Goal: Task Accomplishment & Management: Use online tool/utility

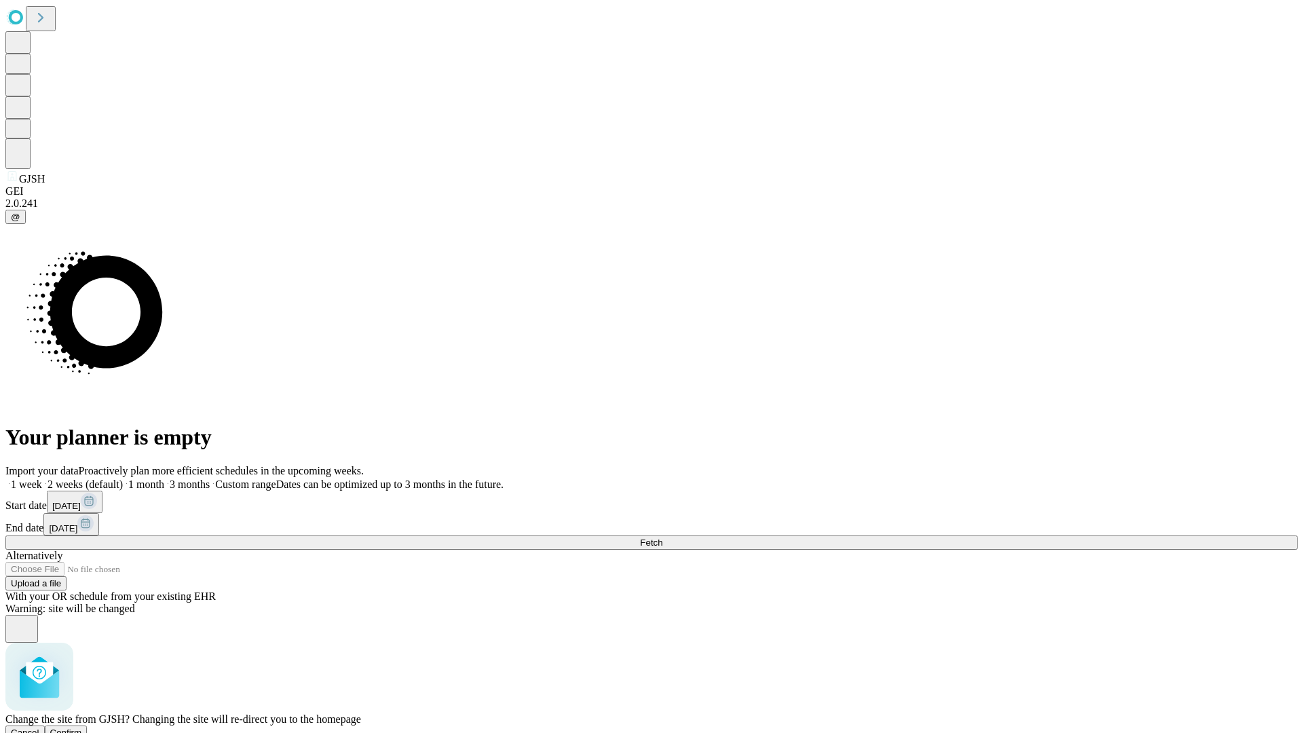
click at [82, 728] on span "Confirm" at bounding box center [66, 733] width 32 height 10
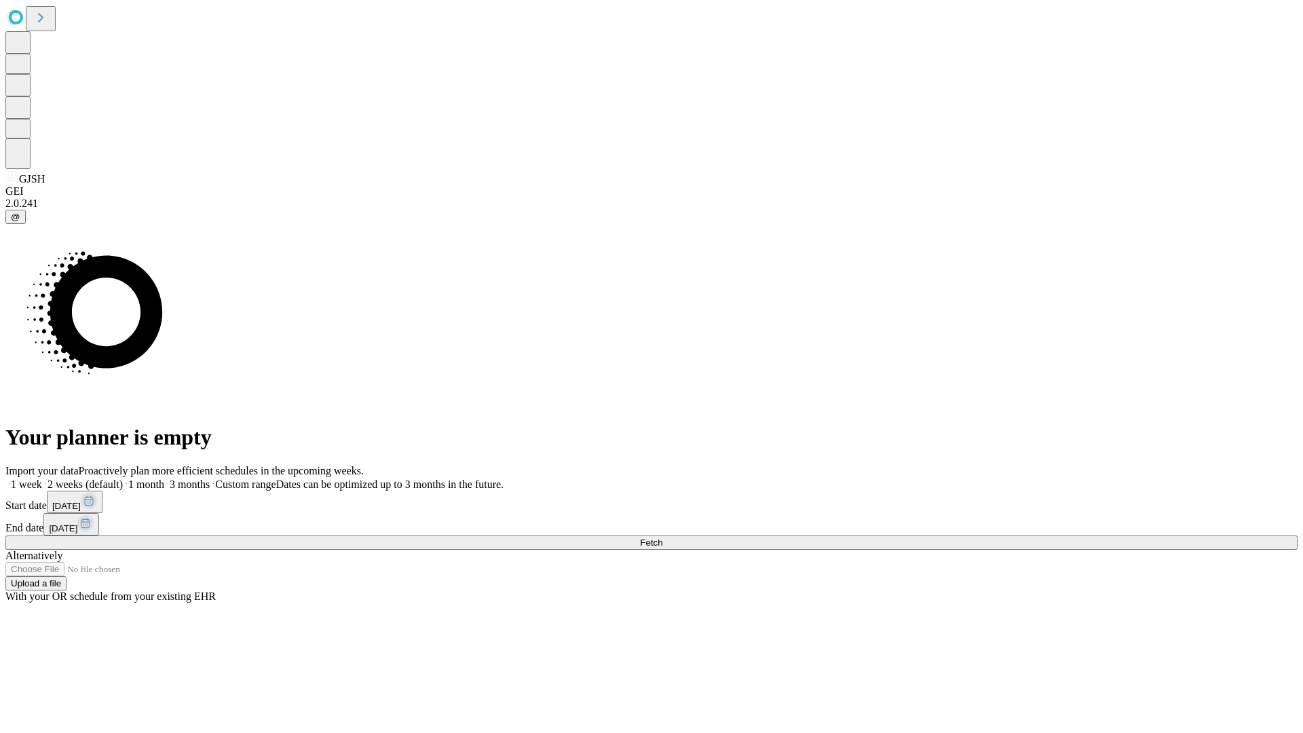
click at [164, 479] on label "1 month" at bounding box center [143, 485] width 41 height 12
click at [663, 538] on span "Fetch" at bounding box center [651, 543] width 22 height 10
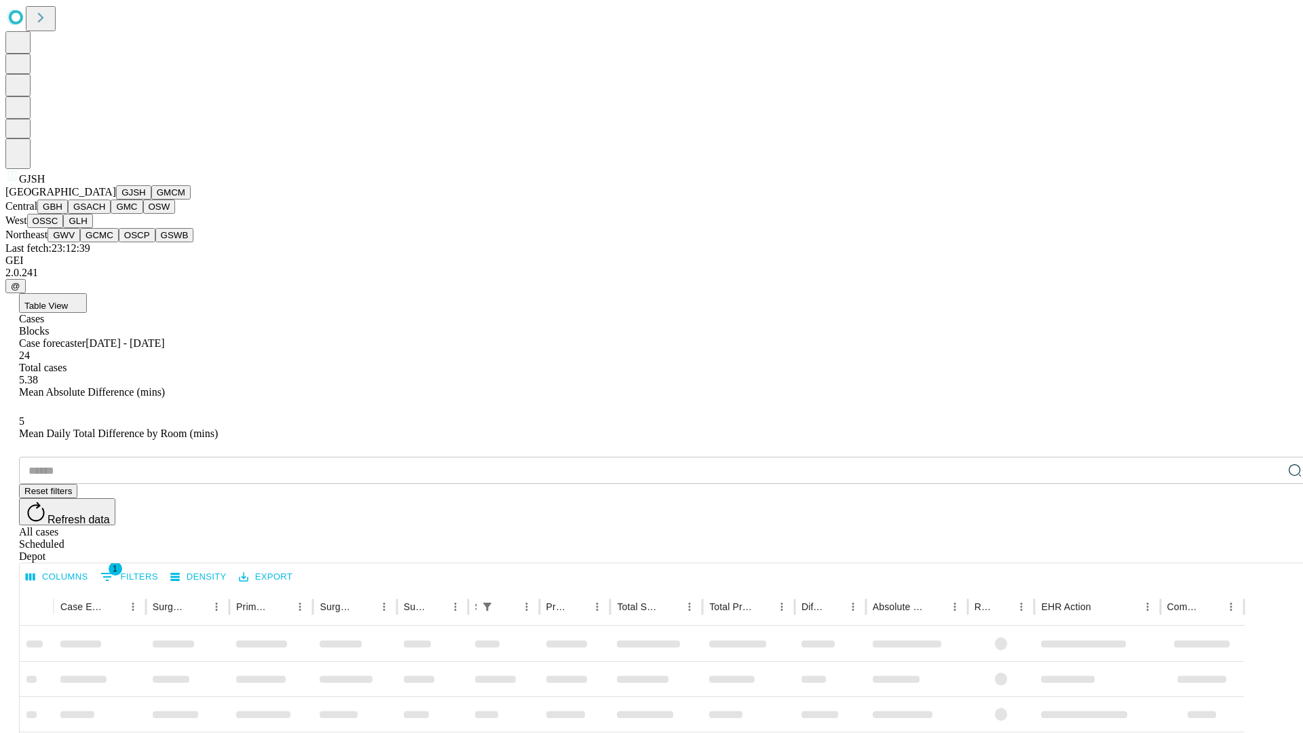
click at [151, 200] on button "GMCM" at bounding box center [170, 192] width 39 height 14
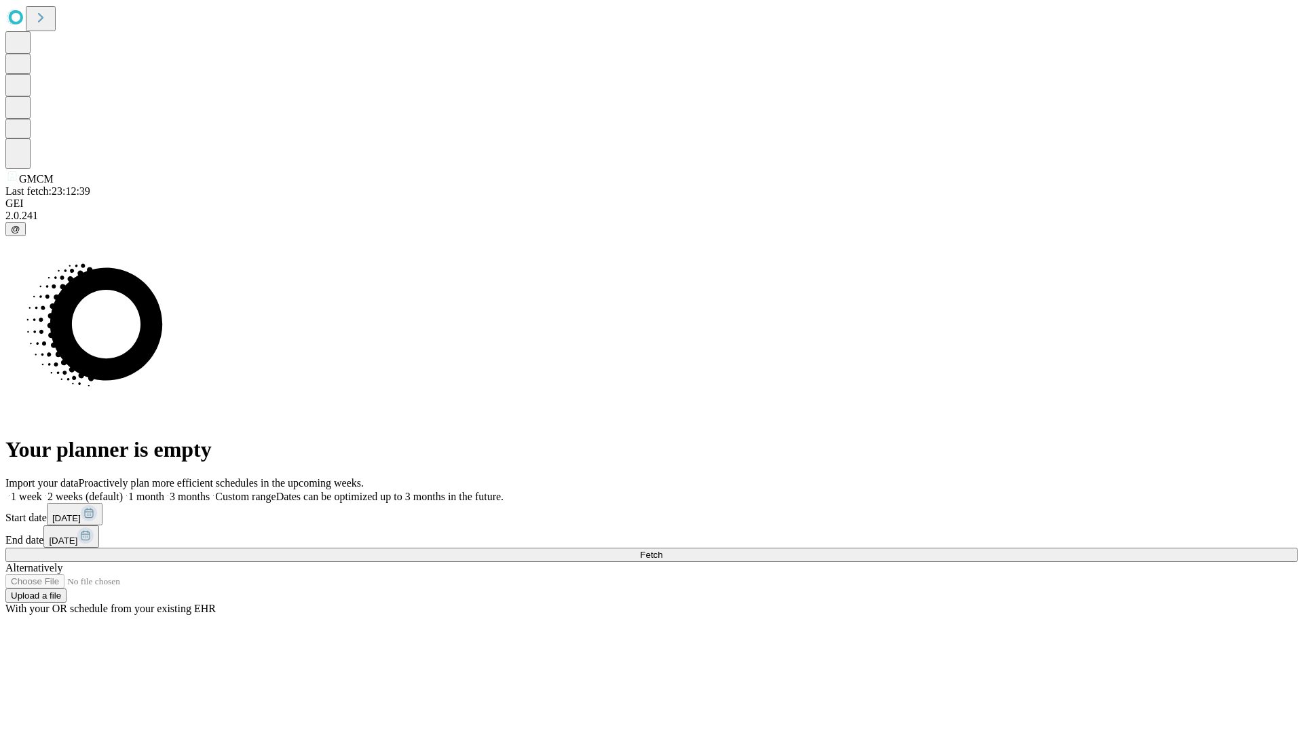
click at [164, 491] on label "1 month" at bounding box center [143, 497] width 41 height 12
click at [663, 550] on span "Fetch" at bounding box center [651, 555] width 22 height 10
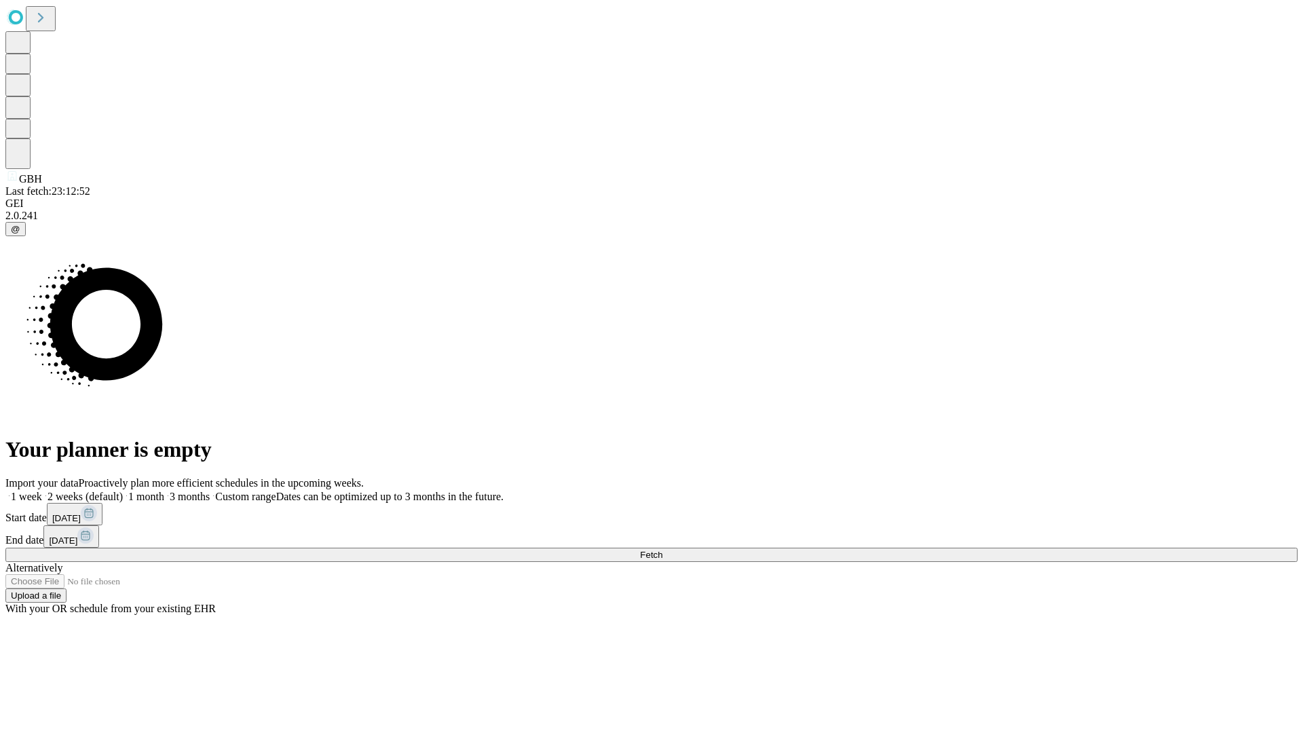
click at [164, 491] on label "1 month" at bounding box center [143, 497] width 41 height 12
click at [663, 550] on span "Fetch" at bounding box center [651, 555] width 22 height 10
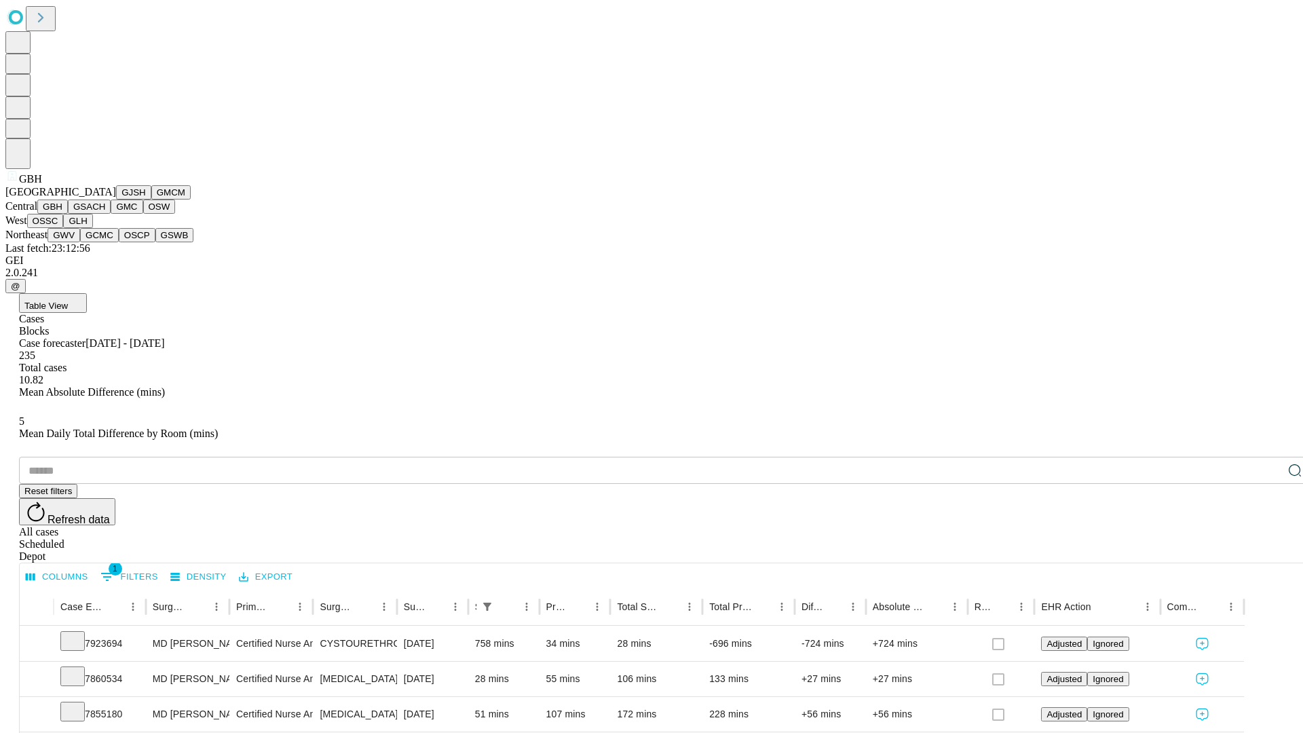
click at [105, 214] on button "GSACH" at bounding box center [89, 207] width 43 height 14
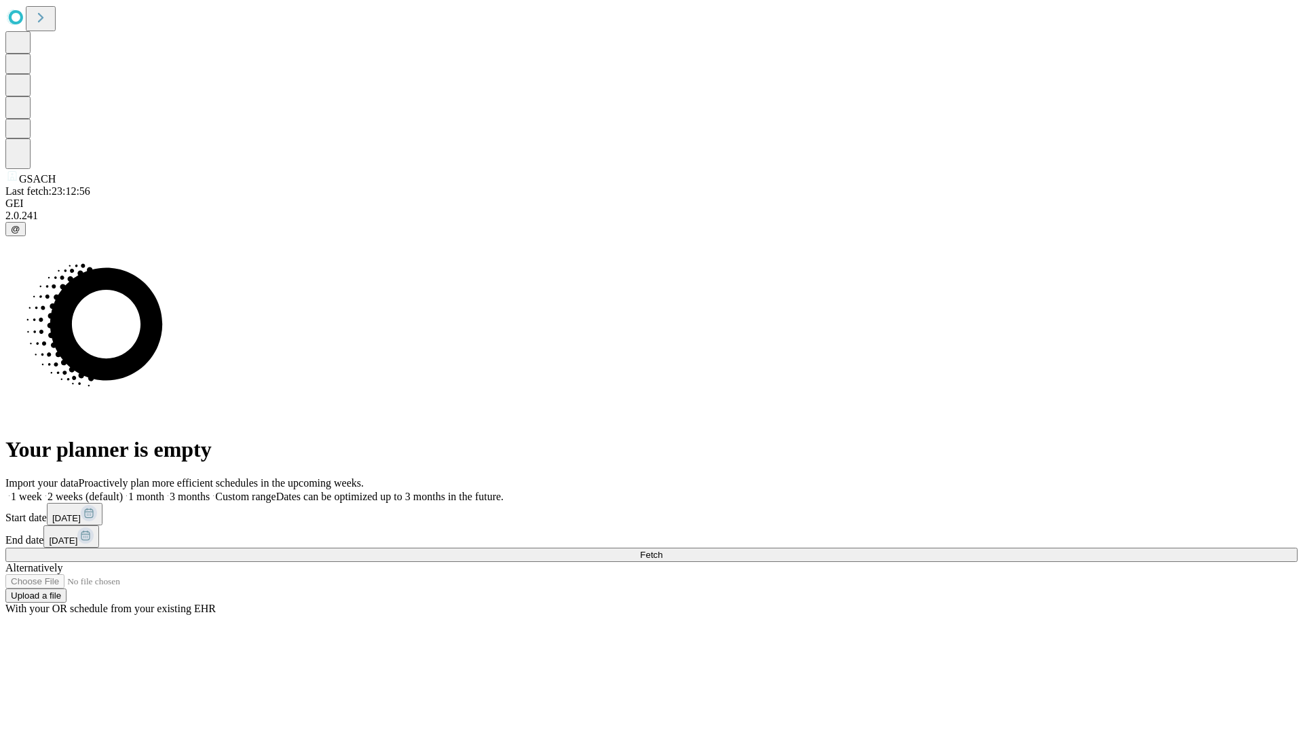
click at [663, 550] on span "Fetch" at bounding box center [651, 555] width 22 height 10
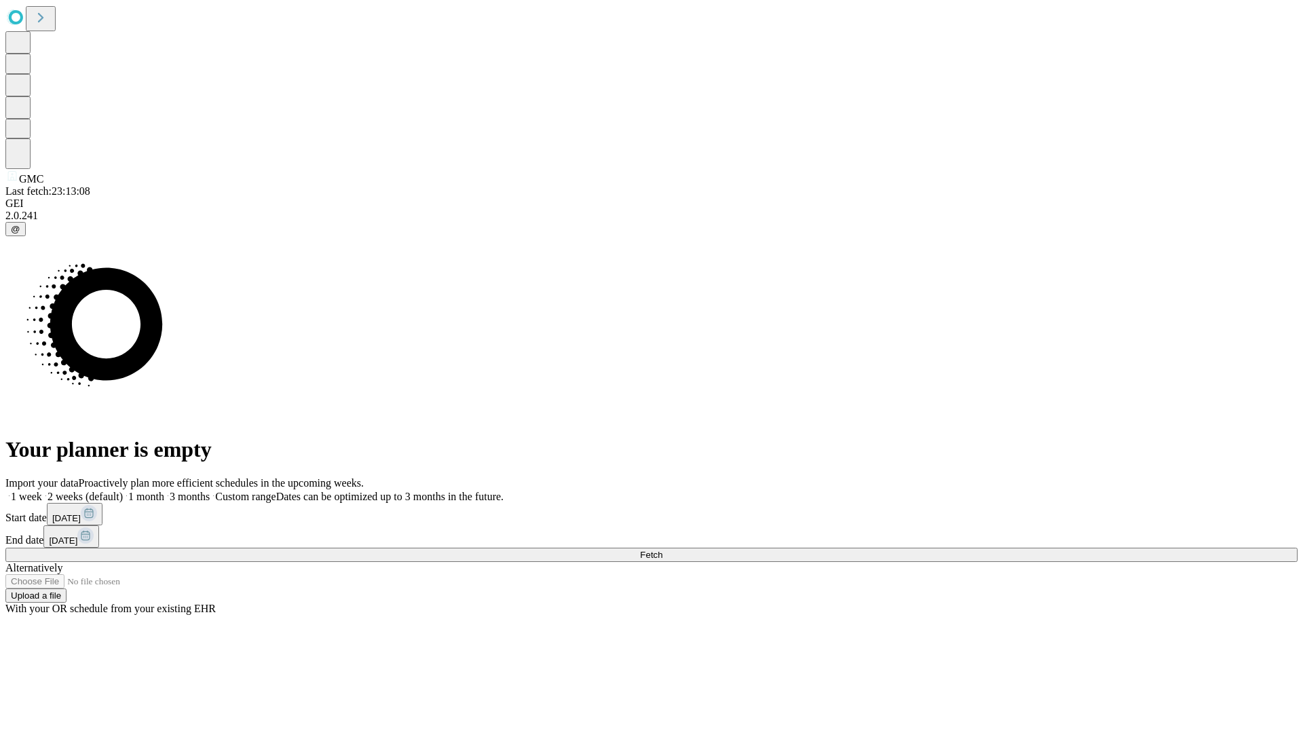
click at [164, 491] on label "1 month" at bounding box center [143, 497] width 41 height 12
click at [663, 550] on span "Fetch" at bounding box center [651, 555] width 22 height 10
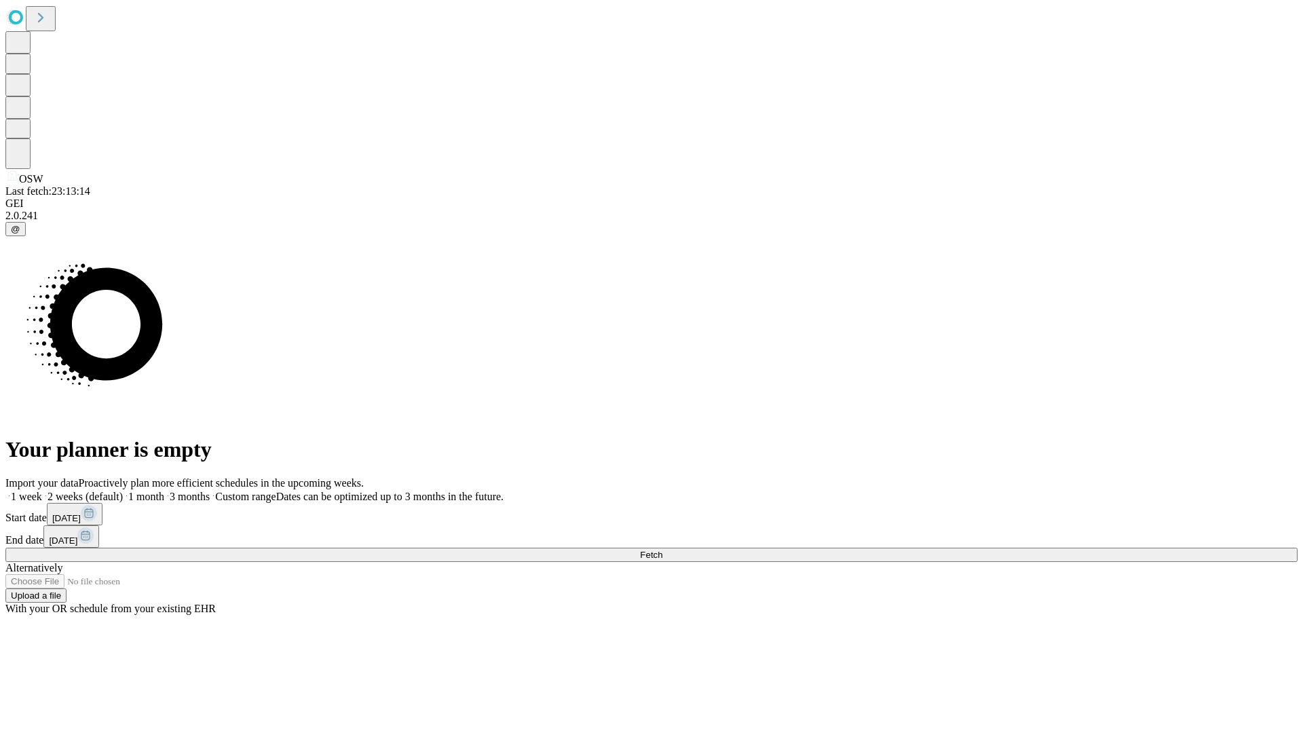
click at [164, 491] on label "1 month" at bounding box center [143, 497] width 41 height 12
click at [663, 550] on span "Fetch" at bounding box center [651, 555] width 22 height 10
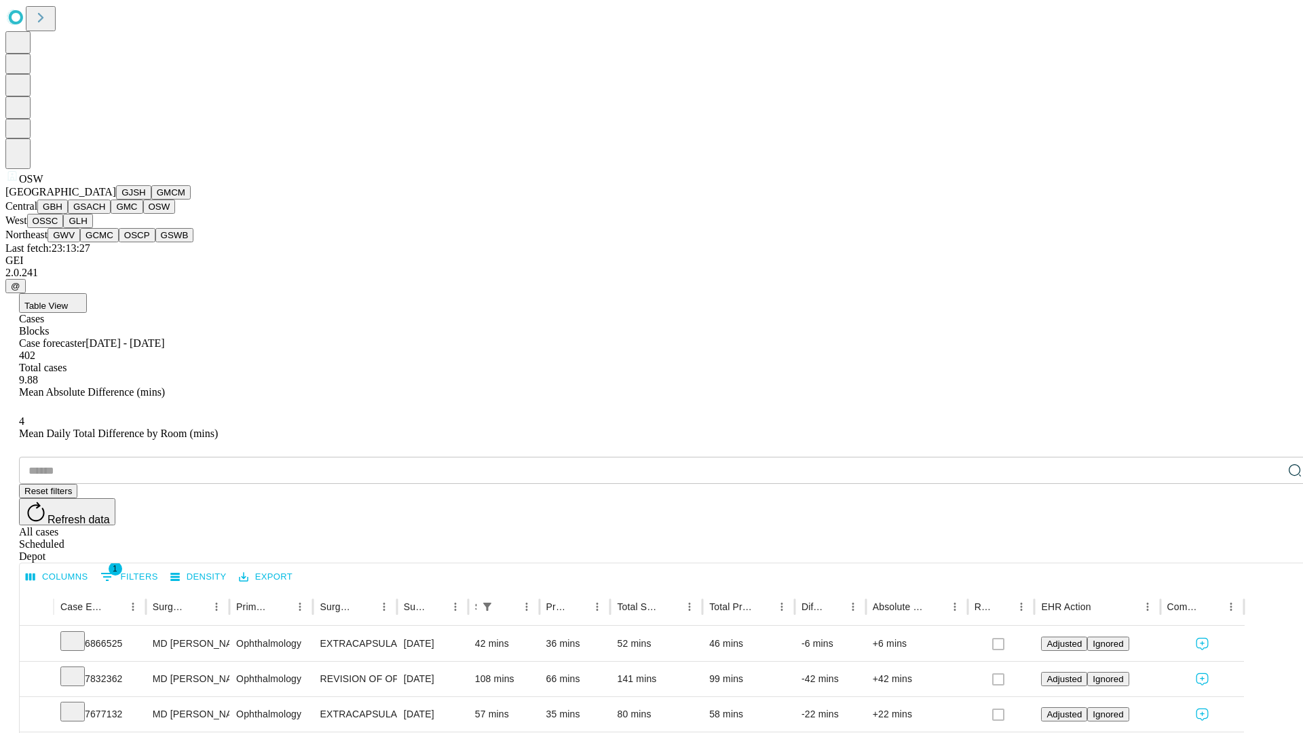
click at [64, 228] on button "OSSC" at bounding box center [45, 221] width 37 height 14
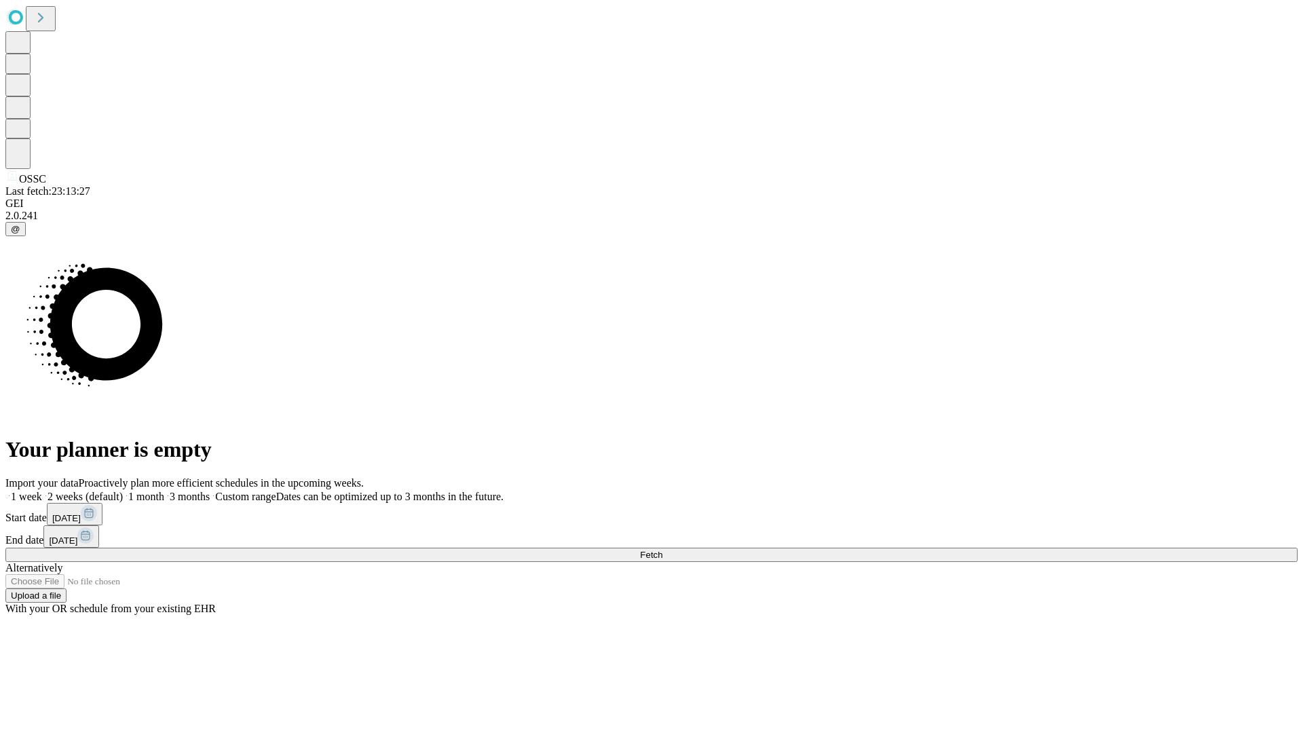
click at [663, 550] on span "Fetch" at bounding box center [651, 555] width 22 height 10
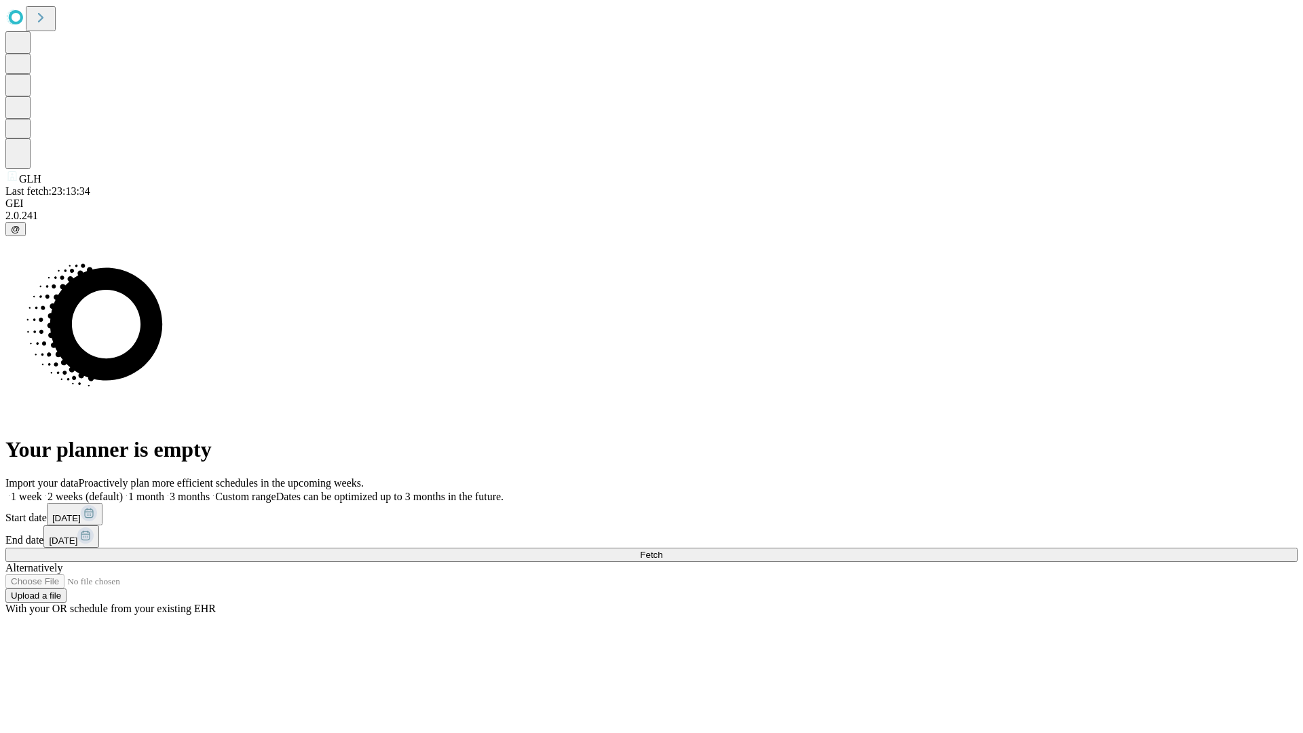
click at [164, 491] on label "1 month" at bounding box center [143, 497] width 41 height 12
click at [663, 550] on span "Fetch" at bounding box center [651, 555] width 22 height 10
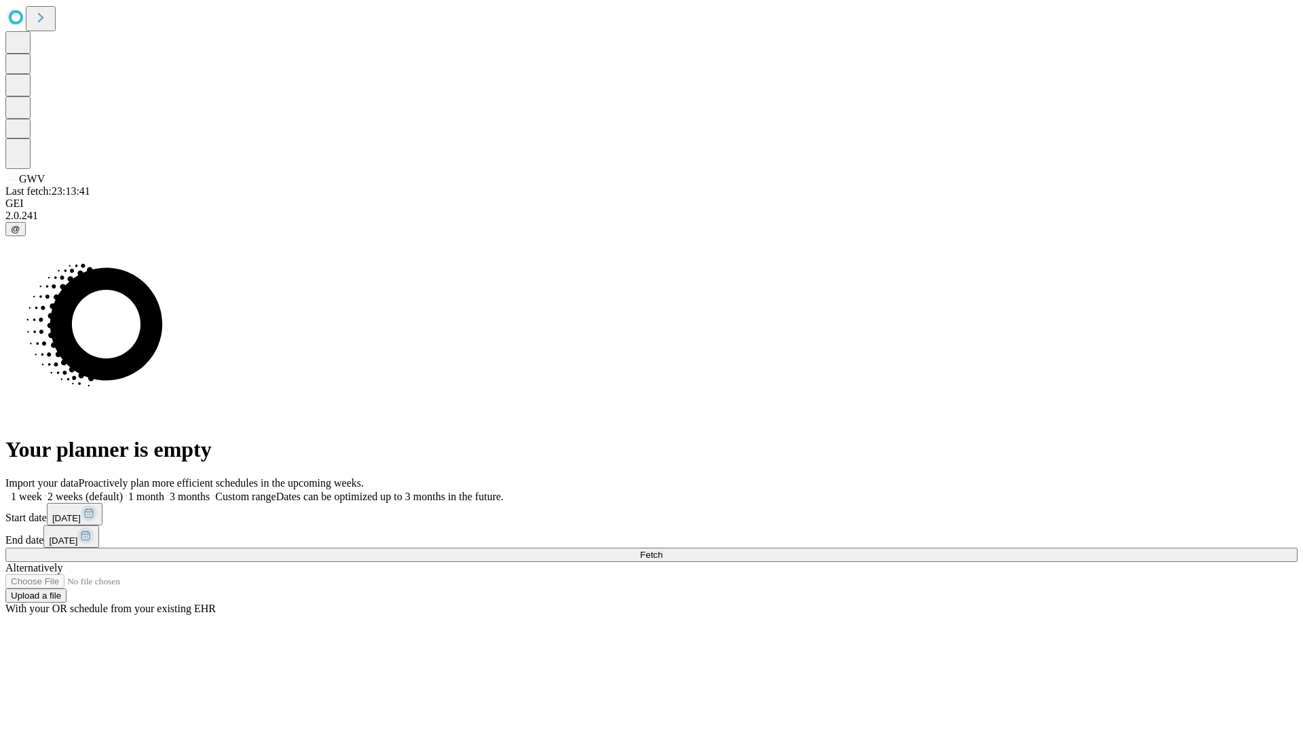
click at [164, 491] on label "1 month" at bounding box center [143, 497] width 41 height 12
click at [663, 550] on span "Fetch" at bounding box center [651, 555] width 22 height 10
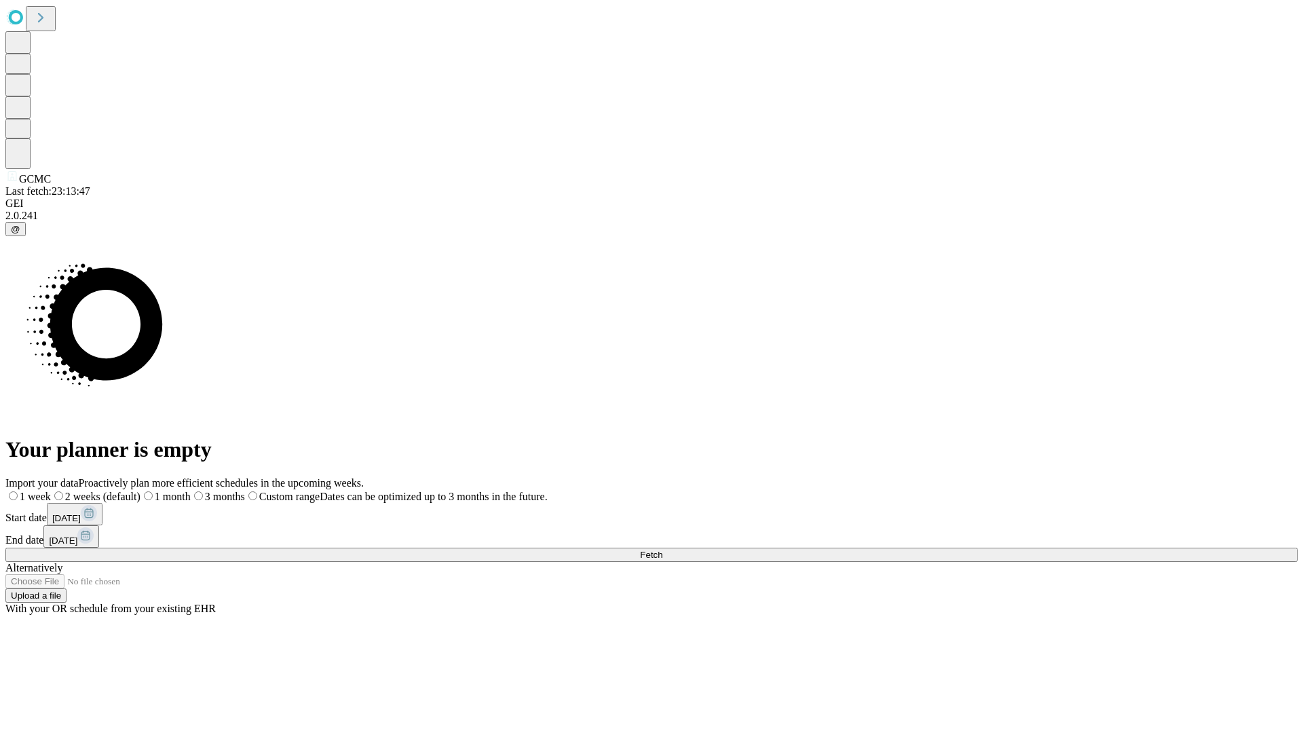
click at [191, 491] on label "1 month" at bounding box center [166, 497] width 50 height 12
click at [663, 550] on span "Fetch" at bounding box center [651, 555] width 22 height 10
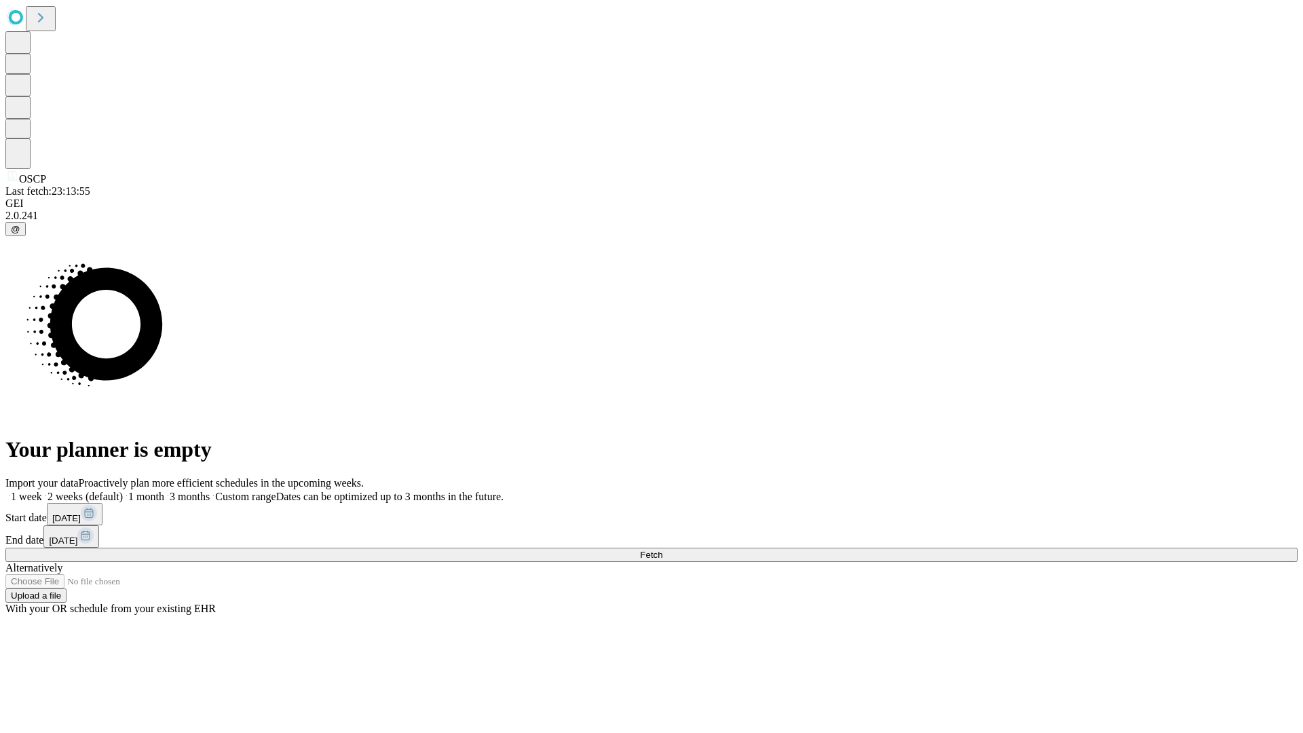
click at [164, 491] on label "1 month" at bounding box center [143, 497] width 41 height 12
click at [663, 550] on span "Fetch" at bounding box center [651, 555] width 22 height 10
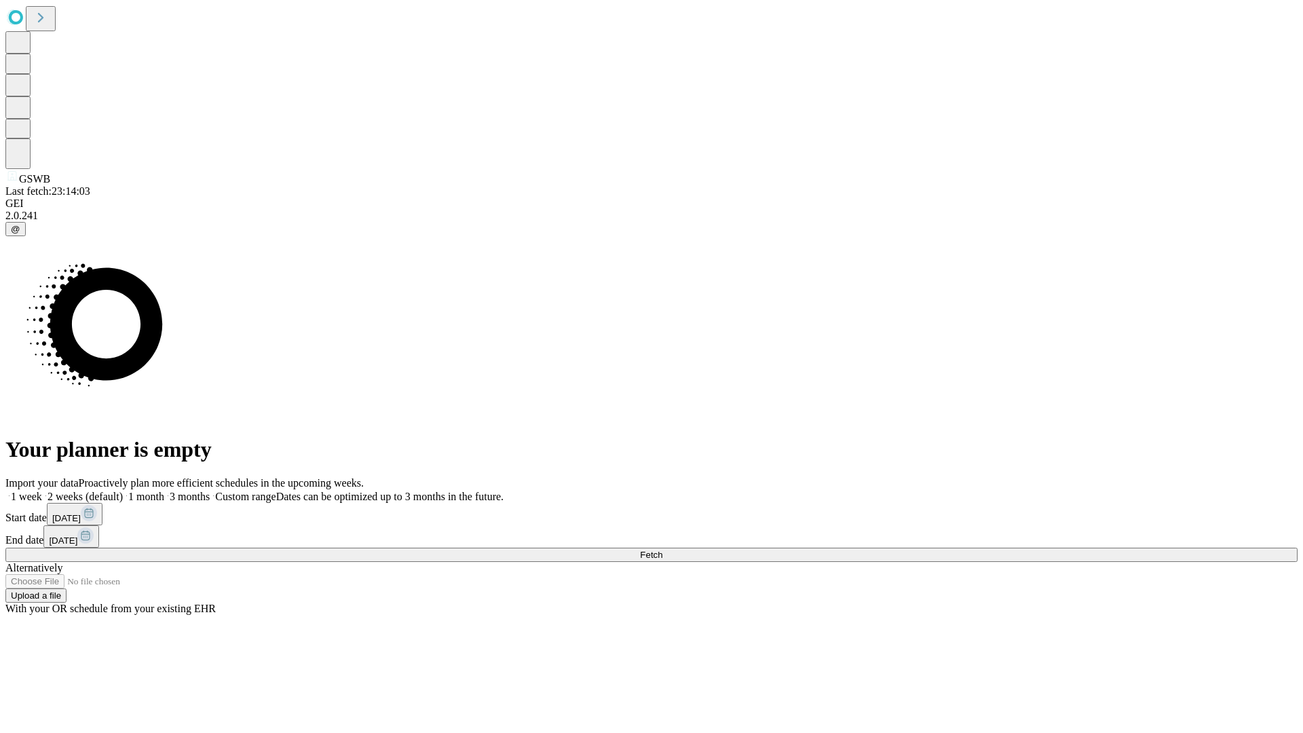
click at [164, 491] on label "1 month" at bounding box center [143, 497] width 41 height 12
click at [663, 550] on span "Fetch" at bounding box center [651, 555] width 22 height 10
